Goal: Ask a question

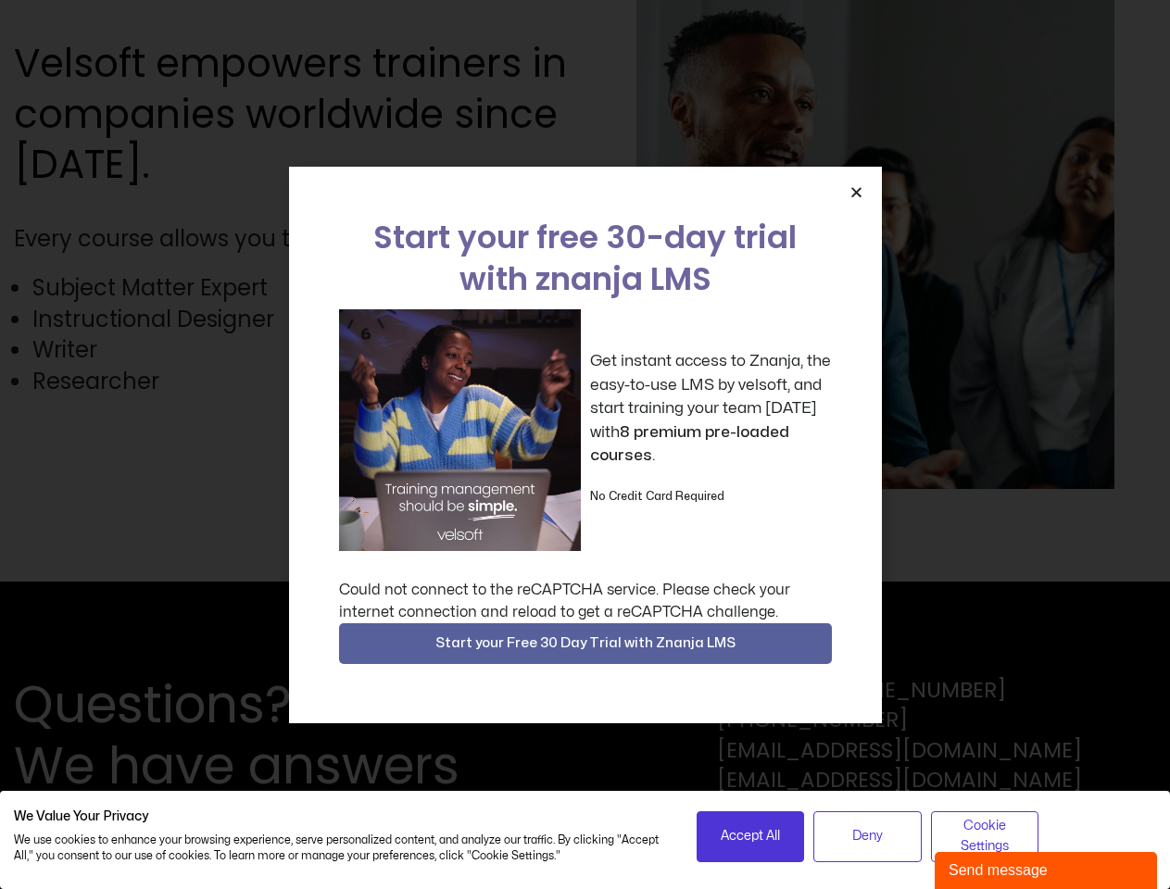
click at [584, 445] on div "Get instant access to Znanja, the easy-to-use LMS by velsoft, and start trainin…" at bounding box center [585, 430] width 493 height 242
click at [856, 192] on icon "Close" at bounding box center [856, 192] width 14 height 14
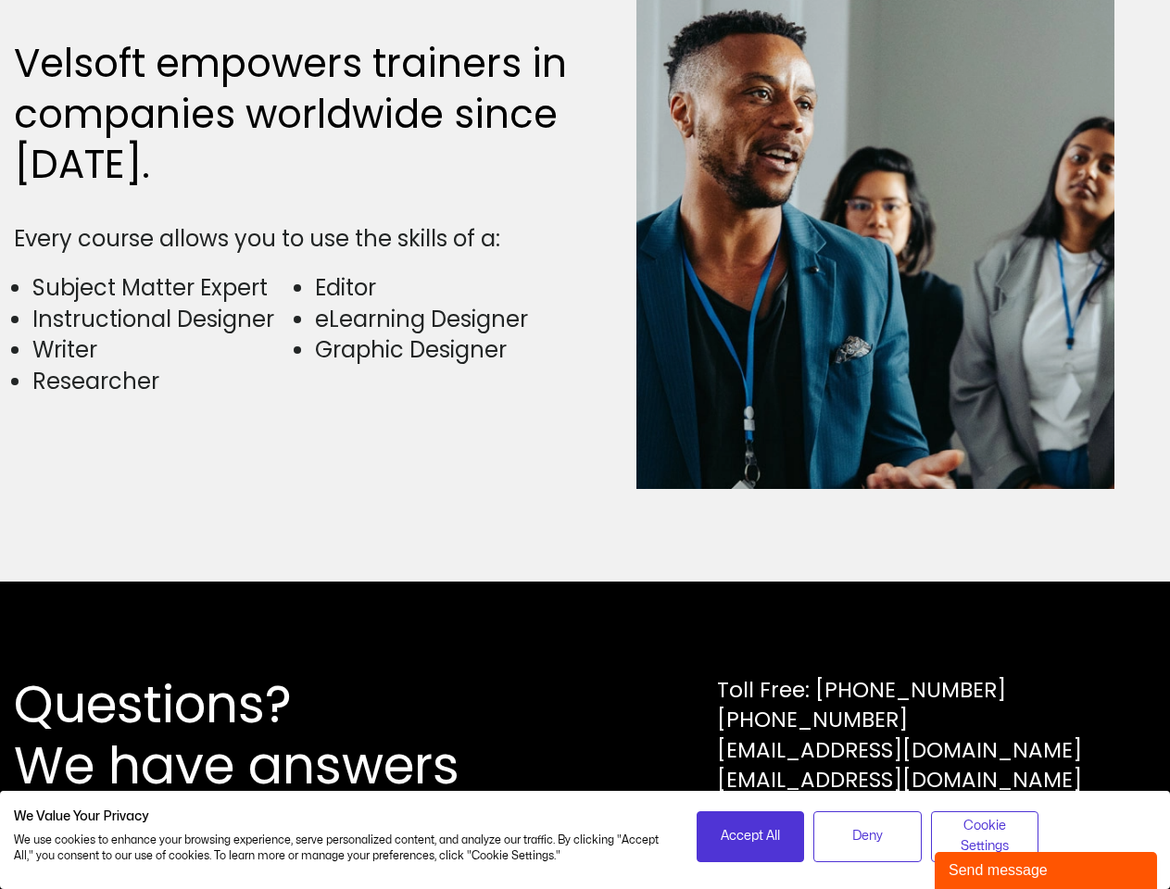
click at [585, 644] on div "Questions? We have answers Toll Free: [PHONE_NUMBER] [PHONE_NUMBER] [EMAIL_ADDR…" at bounding box center [585, 735] width 1170 height 307
click at [750, 836] on span "Accept All" at bounding box center [750, 836] width 59 height 20
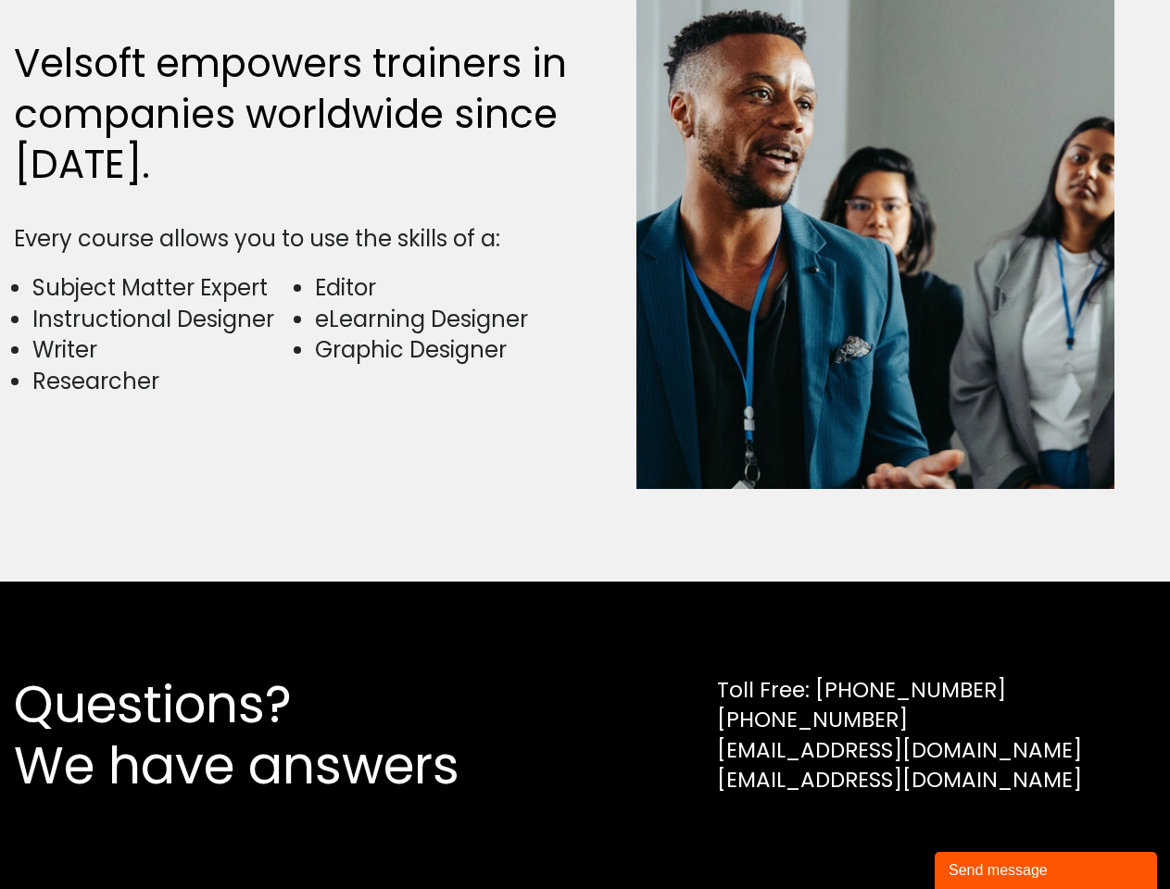
click at [867, 836] on div "Questions? We have answers Toll Free: [PHONE_NUMBER] [PHONE_NUMBER] [EMAIL_ADDR…" at bounding box center [585, 735] width 1170 height 307
click at [985, 836] on div "Questions? We have answers Toll Free: [PHONE_NUMBER] [PHONE_NUMBER] [EMAIL_ADDR…" at bounding box center [585, 735] width 1170 height 307
click at [1046, 871] on div "Send message" at bounding box center [1045, 870] width 194 height 22
